Goal: Task Accomplishment & Management: Use online tool/utility

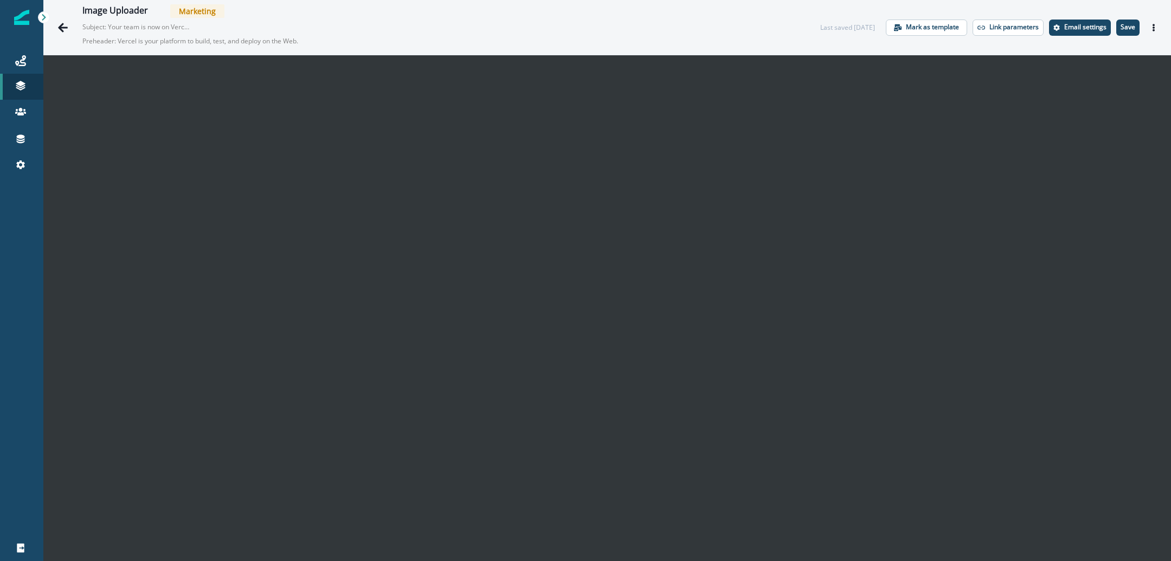
click at [27, 18] on img at bounding box center [21, 17] width 15 height 15
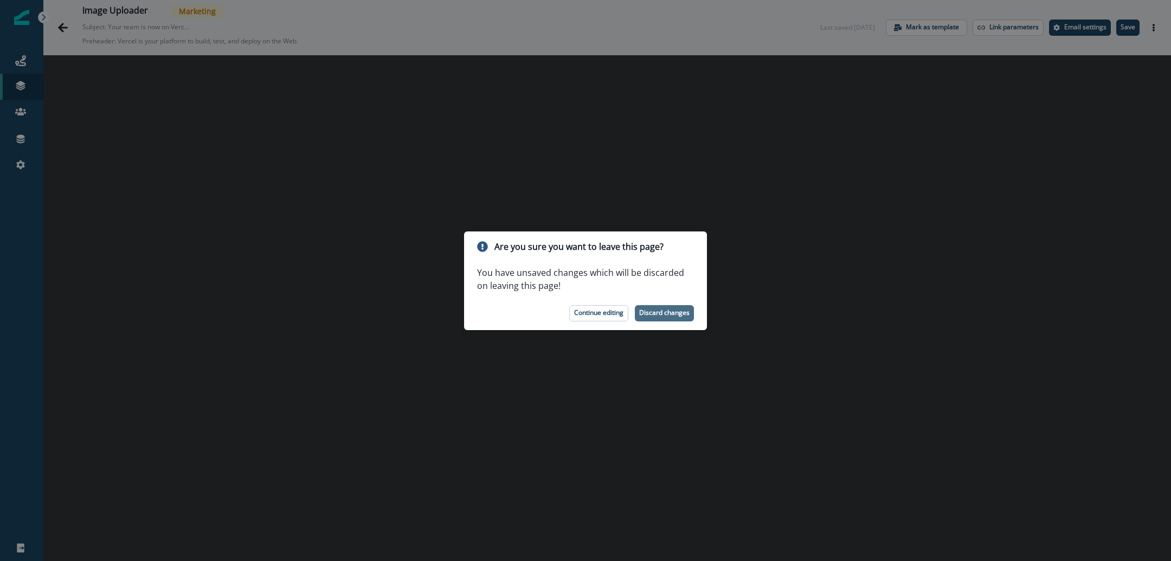
click at [666, 310] on p "Discard changes" at bounding box center [664, 313] width 50 height 8
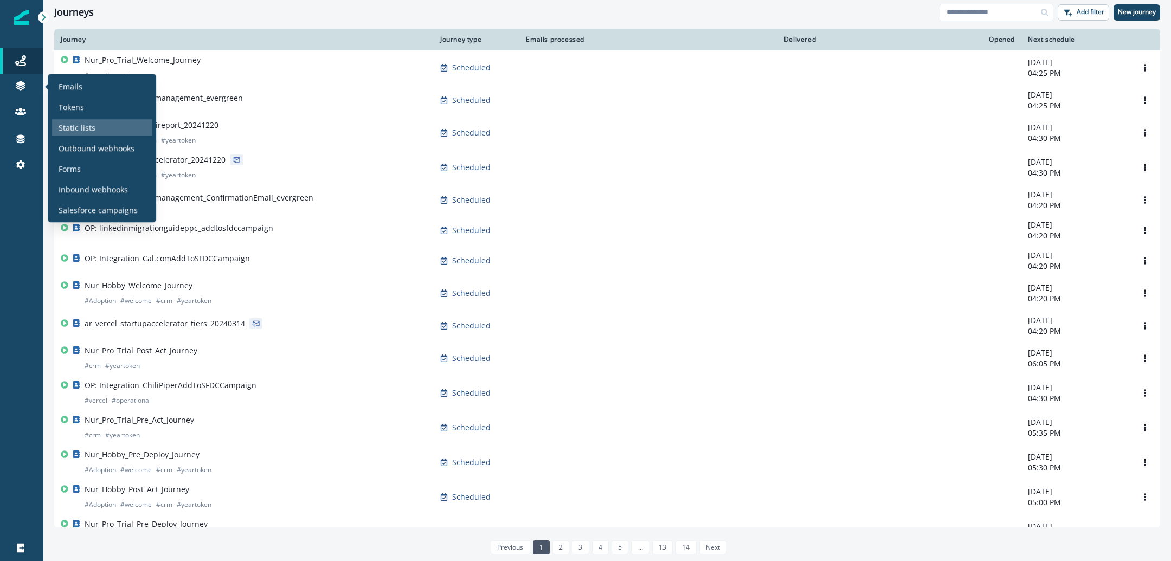
click at [75, 126] on p "Static lists" at bounding box center [77, 127] width 37 height 11
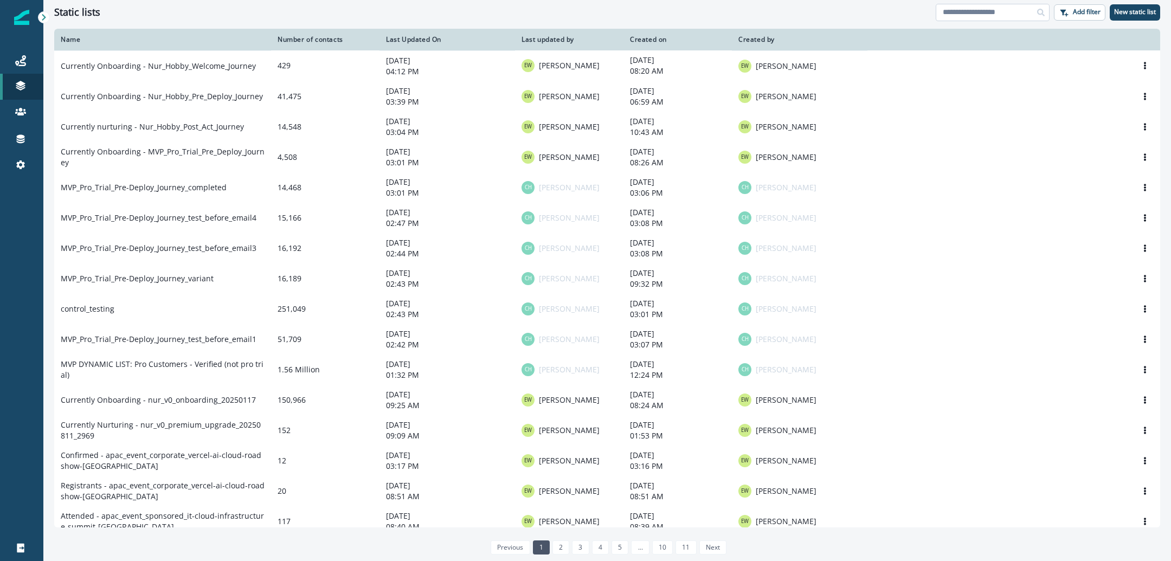
click at [979, 15] on input at bounding box center [993, 12] width 114 height 17
paste input "**********"
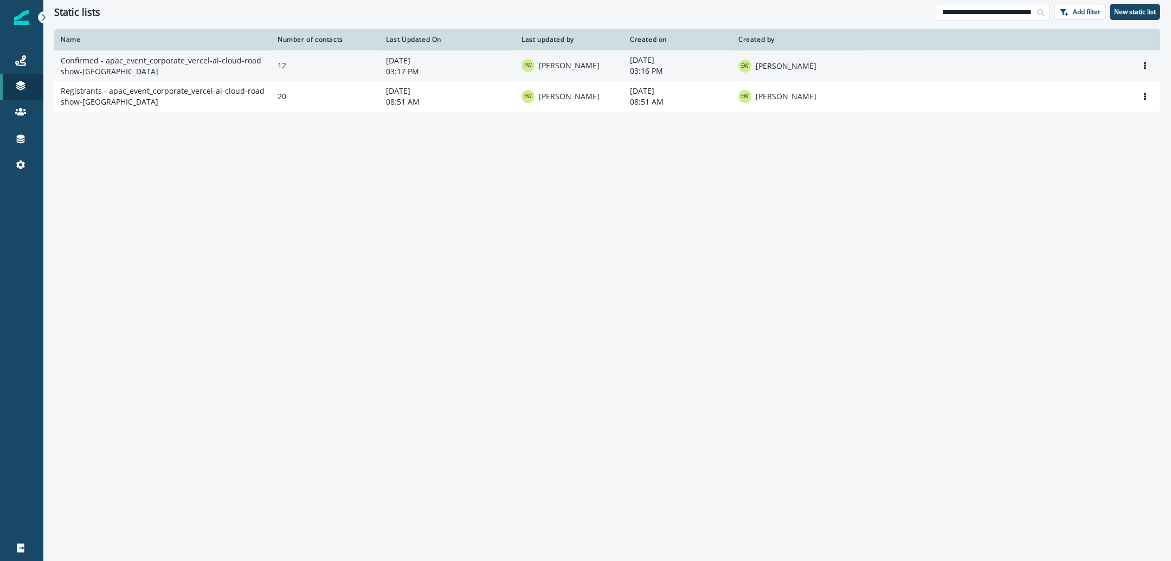
type input "**********"
click at [169, 66] on td "Confirmed - apac_event_corporate_vercel-ai-cloud-roadshow-melbourne_20250918" at bounding box center [162, 65] width 217 height 31
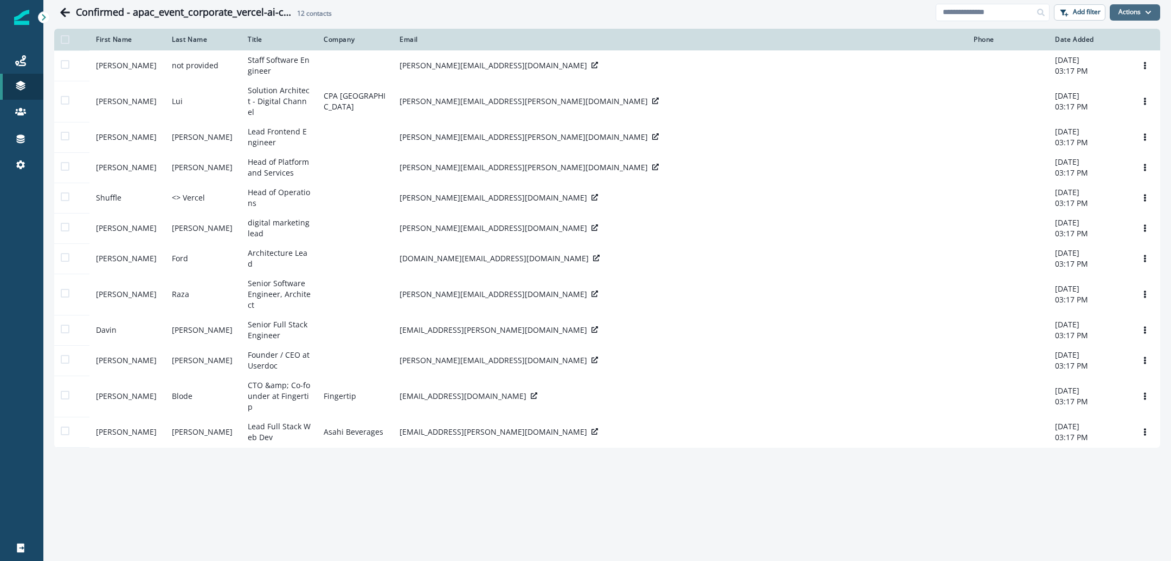
click at [1135, 15] on button "Actions" at bounding box center [1135, 12] width 50 height 16
click at [1121, 57] on button "From a CSV file" at bounding box center [1111, 59] width 97 height 18
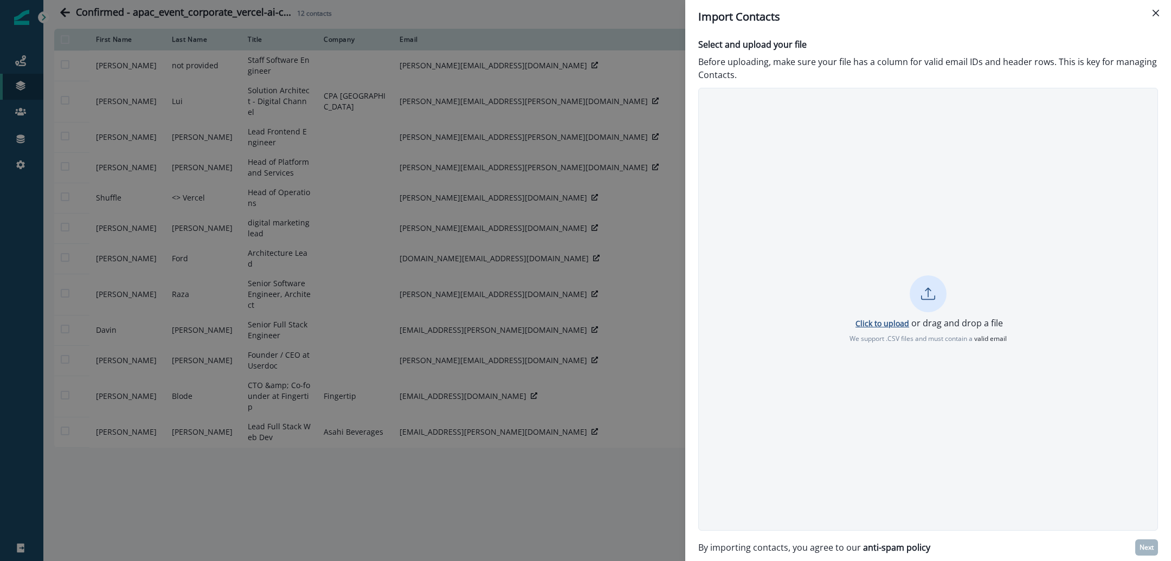
click at [871, 323] on p "Click to upload" at bounding box center [883, 323] width 54 height 10
click at [1144, 547] on p "Next" at bounding box center [1147, 548] width 14 height 8
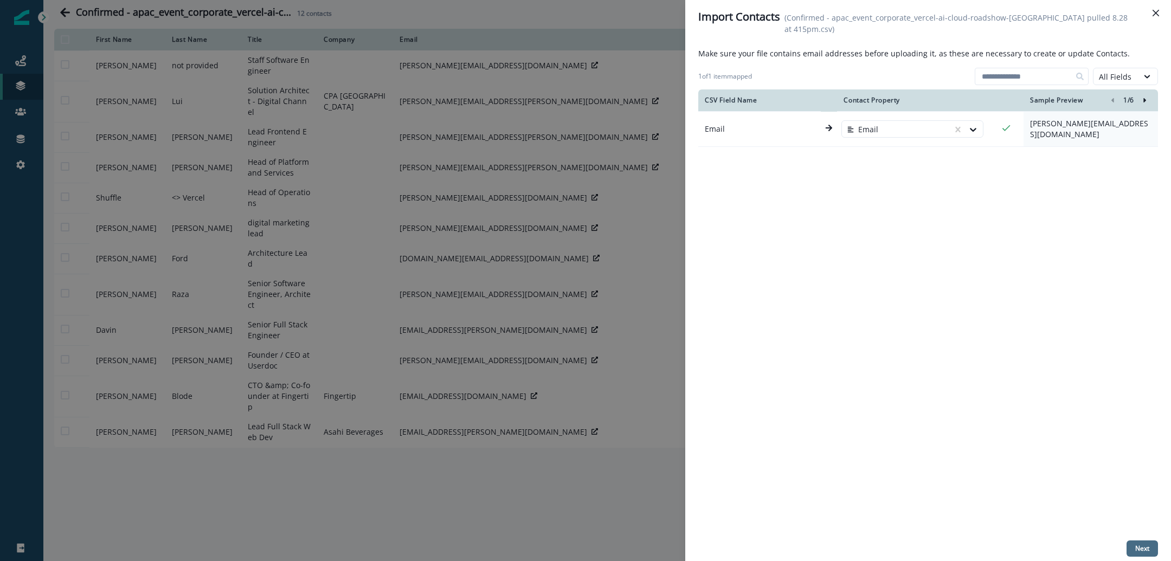
click at [1145, 545] on p "Next" at bounding box center [1143, 549] width 14 height 8
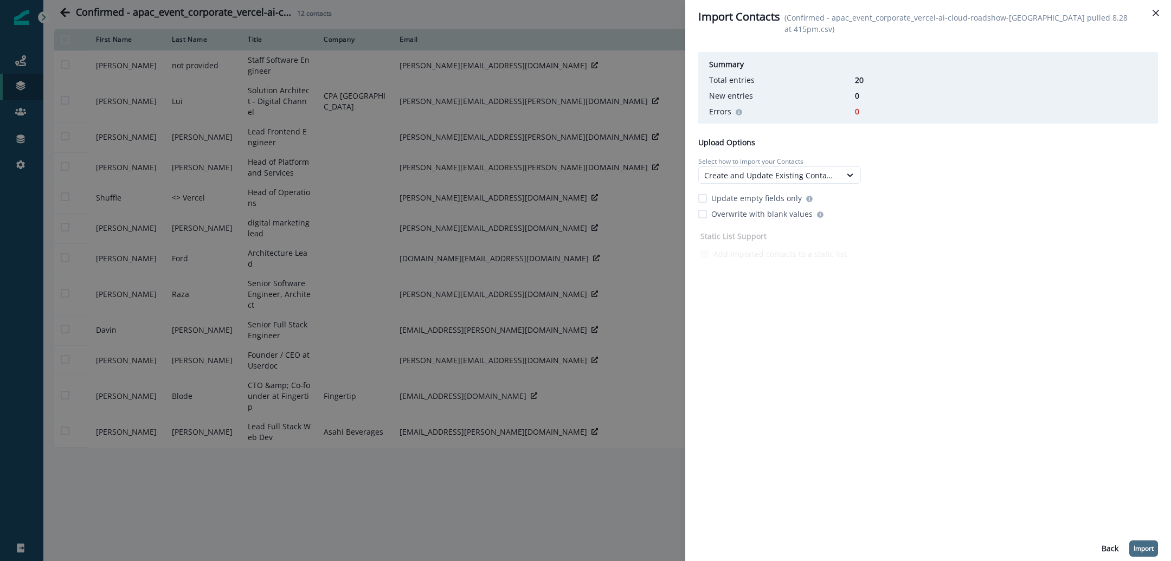
click at [1138, 548] on p "Import" at bounding box center [1144, 549] width 20 height 8
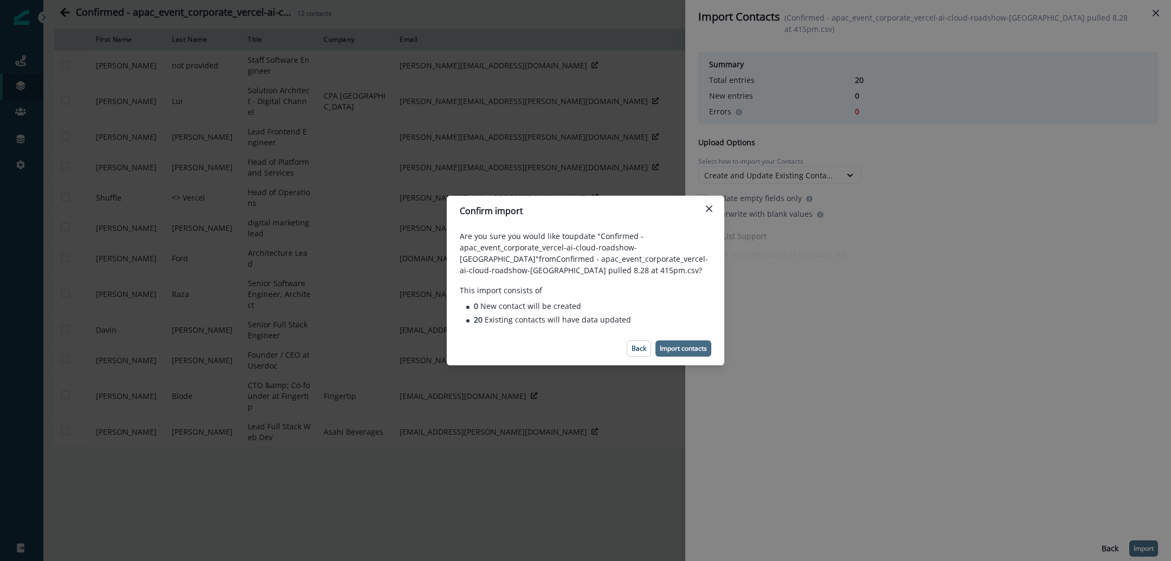
click at [701, 348] on p "Import contacts" at bounding box center [683, 349] width 47 height 8
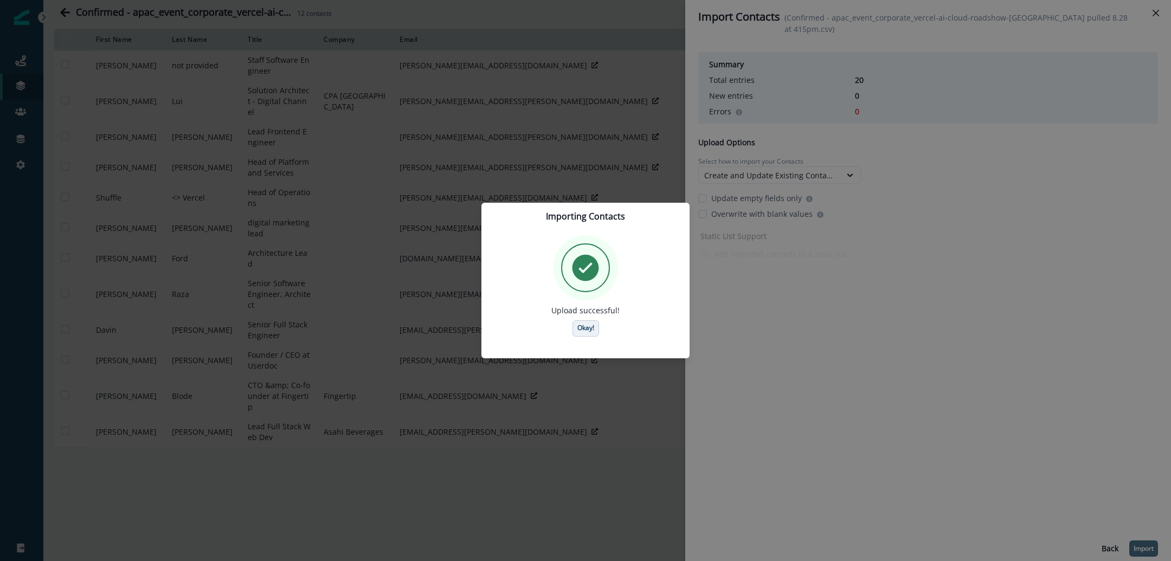
click at [588, 332] on p "Okay!" at bounding box center [586, 328] width 17 height 8
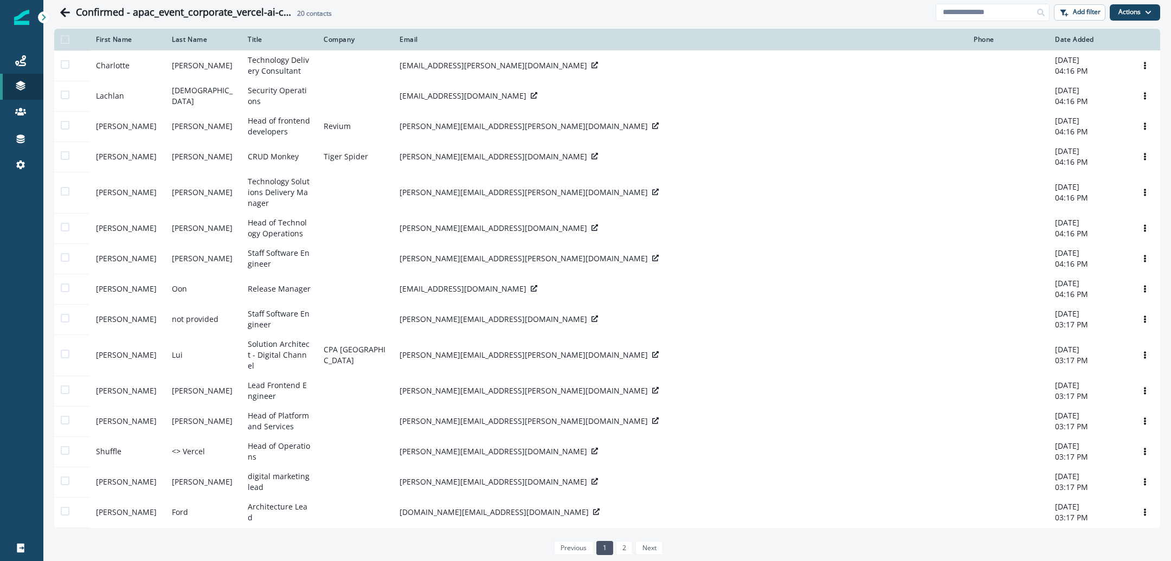
click at [17, 18] on img at bounding box center [21, 17] width 15 height 15
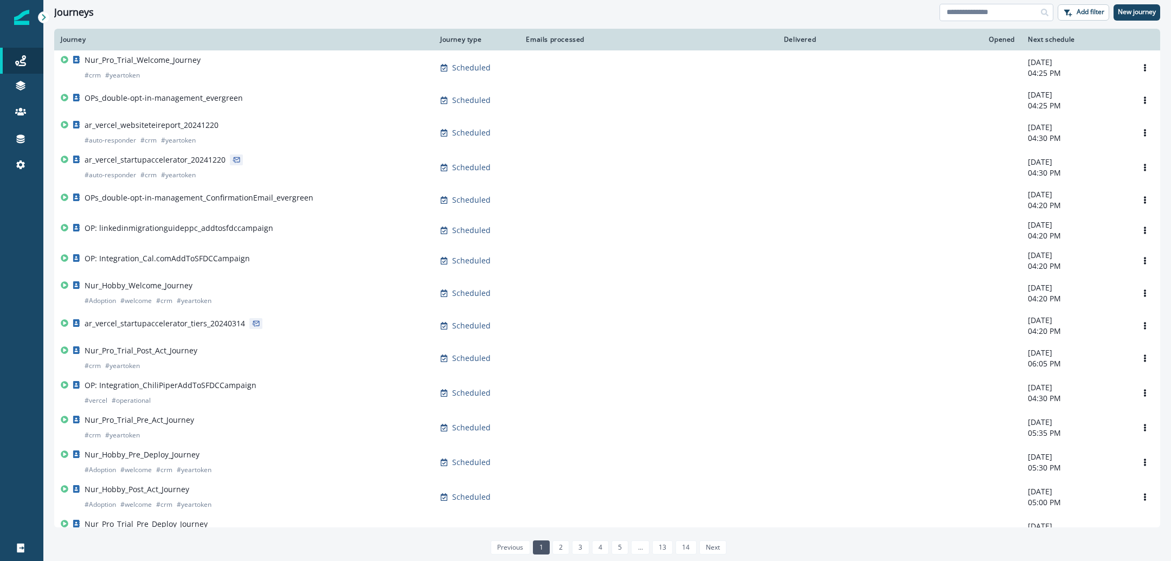
click at [996, 13] on input at bounding box center [997, 12] width 114 height 17
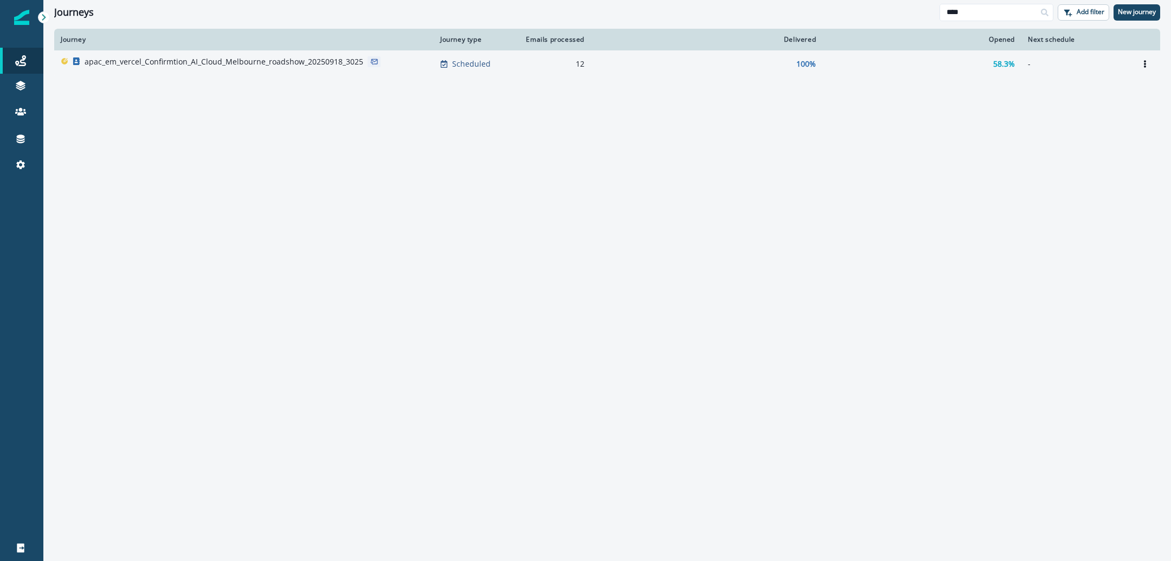
type input "****"
click at [302, 63] on p "apac_em_vercel_Confirmtion_AI_Cloud_Melbourne_roadshow_20250918_3025" at bounding box center [224, 61] width 279 height 11
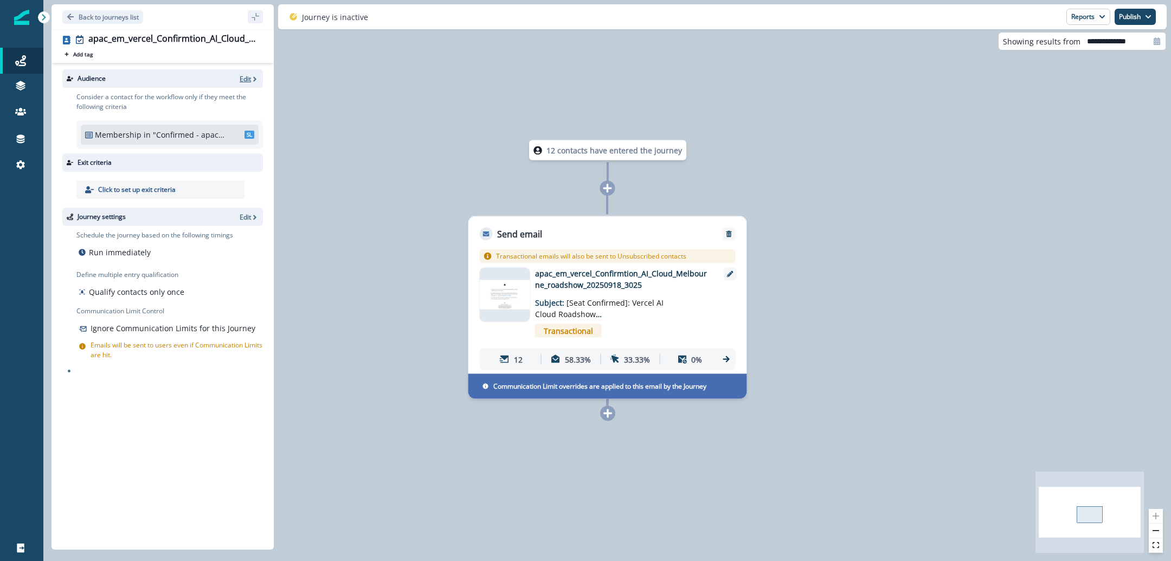
click at [247, 78] on p "Edit" at bounding box center [245, 78] width 11 height 9
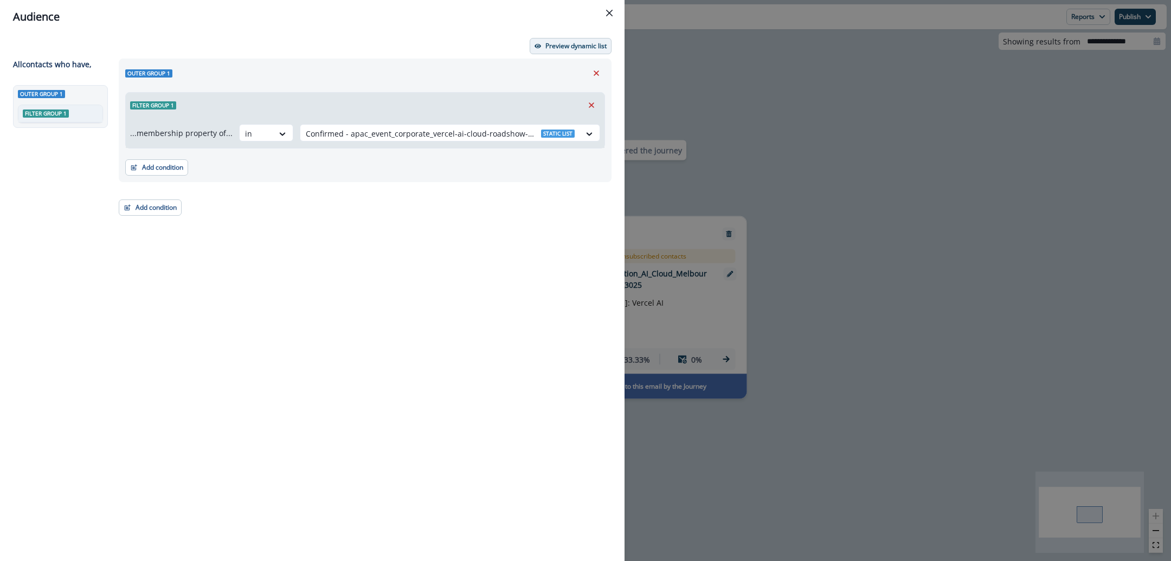
click at [573, 52] on button "Preview dynamic list" at bounding box center [571, 46] width 82 height 16
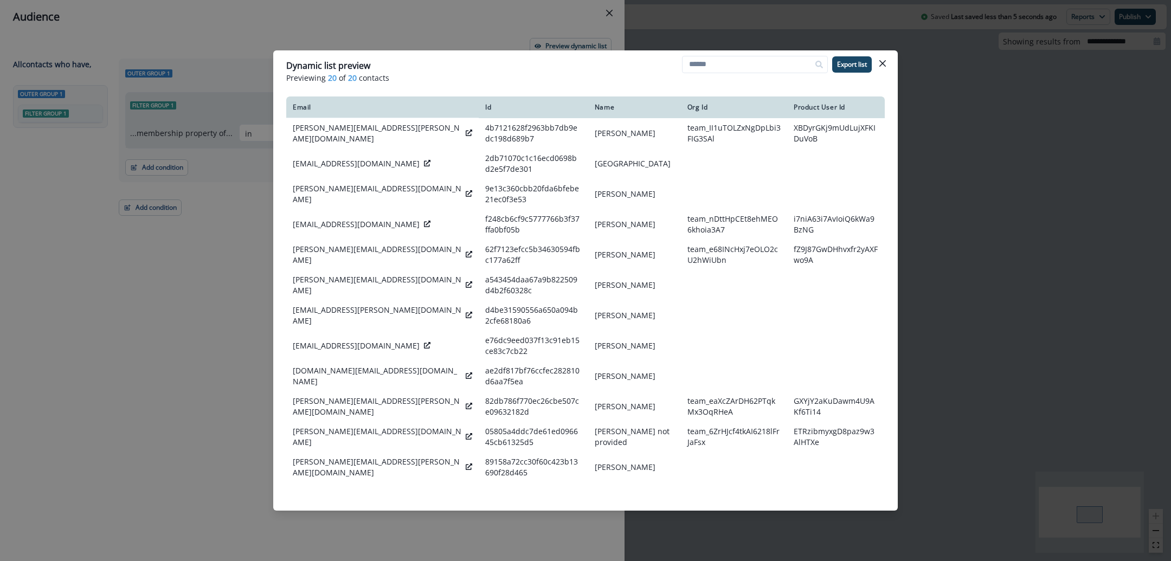
click at [929, 175] on div "Dynamic list preview Previewing 20 of 20 contacts Export list Email Id Name Org…" at bounding box center [585, 280] width 1171 height 561
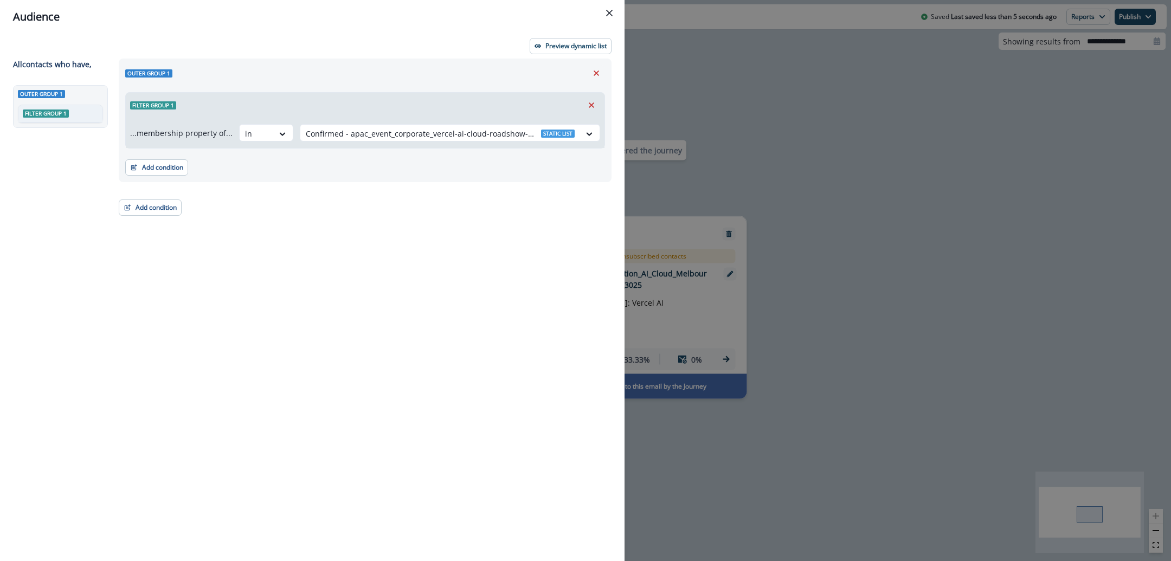
click at [719, 85] on div "Audience Preview dynamic list All contact s who have, Outer group 1 Filter grou…" at bounding box center [585, 280] width 1171 height 561
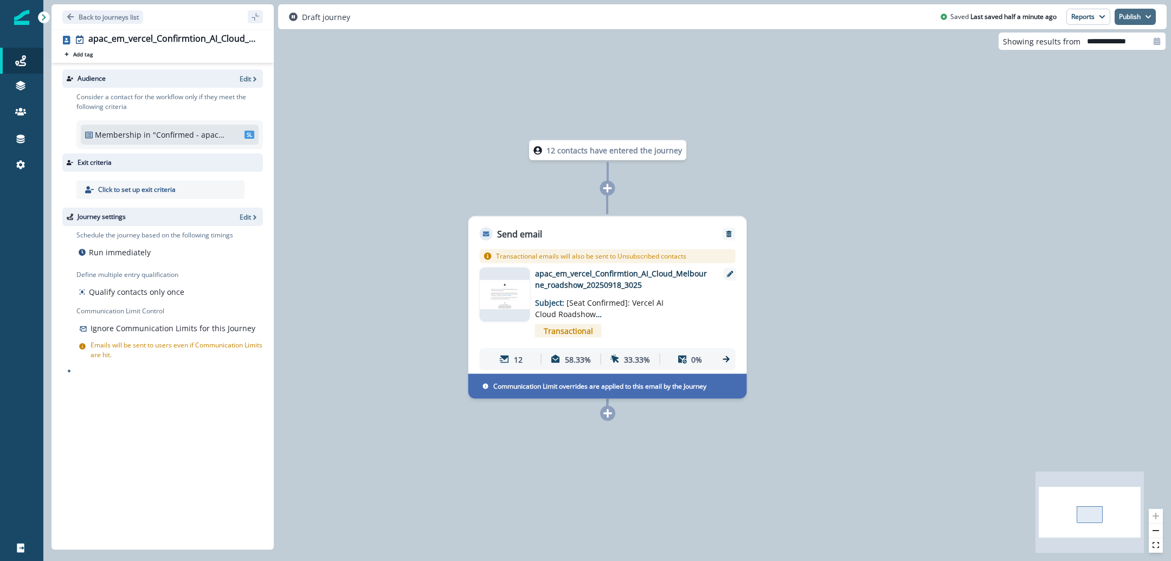
click at [1151, 20] on icon "button" at bounding box center [1148, 17] width 7 height 7
click at [1111, 42] on button "as active journey" at bounding box center [1095, 44] width 120 height 20
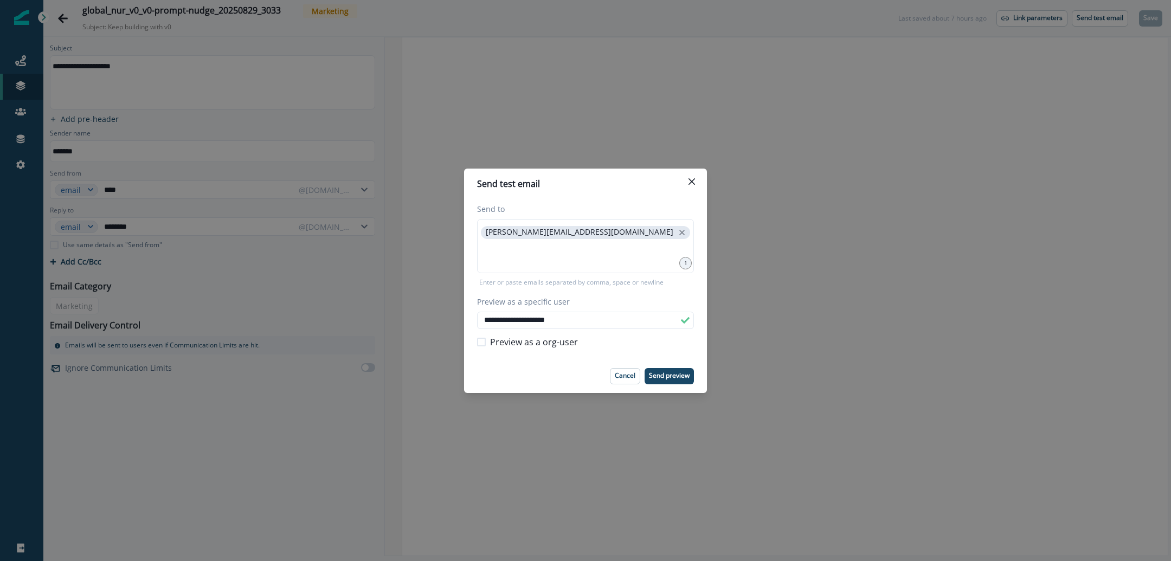
scroll to position [1547, 0]
